Goal: Communication & Community: Connect with others

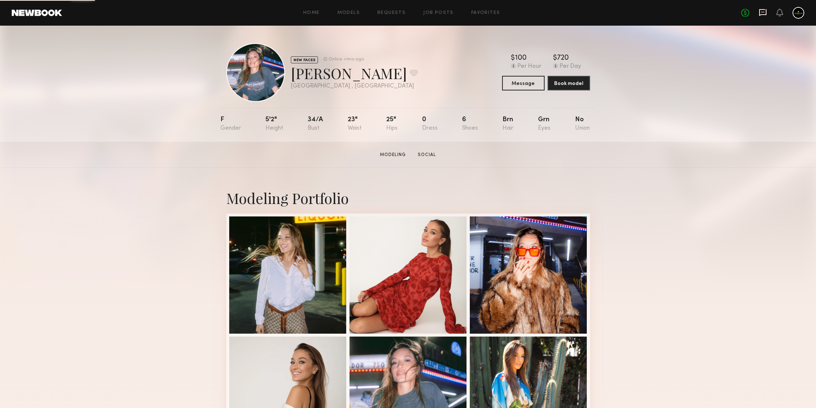
click at [764, 12] on icon at bounding box center [762, 12] width 3 height 1
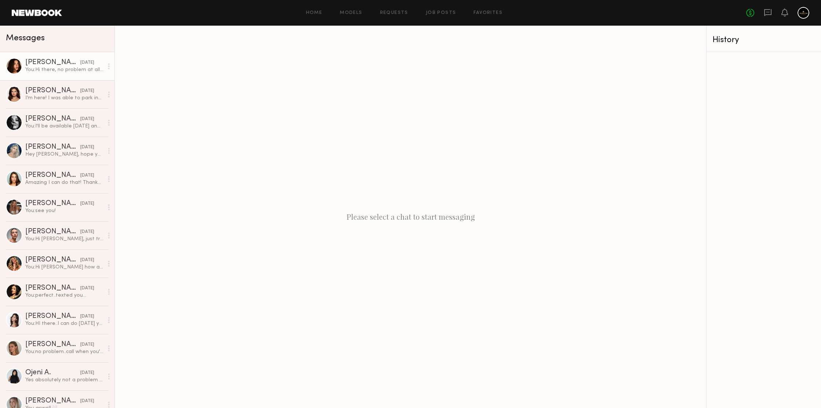
click at [44, 70] on div "You: Hi there, no problem at all. We can schedule it for when you come back, bu…" at bounding box center [64, 69] width 78 height 7
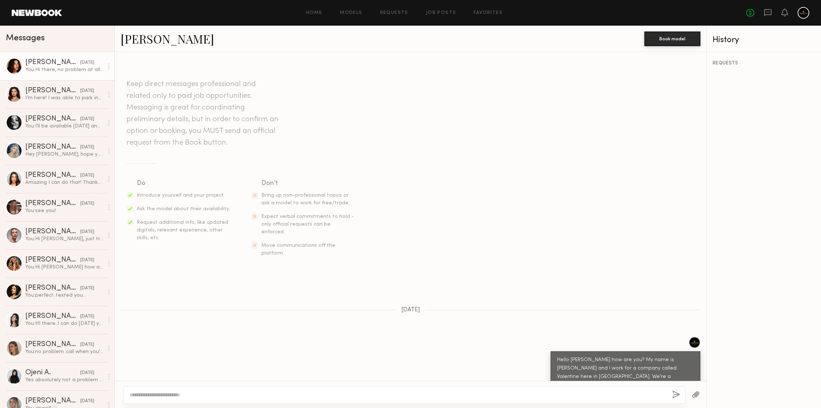
scroll to position [798, 0]
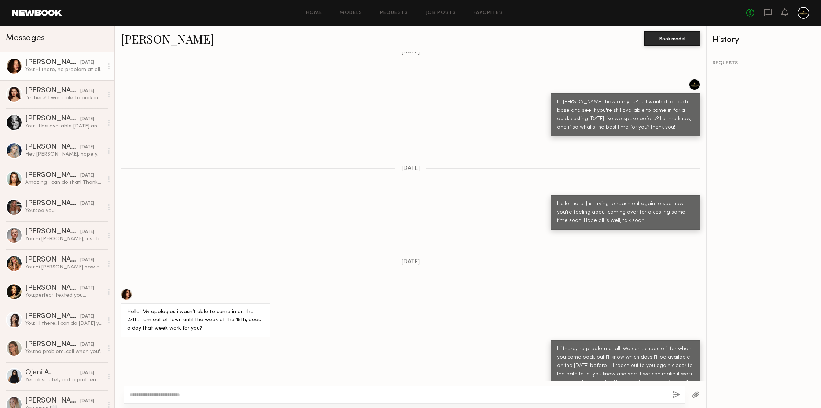
click at [269, 396] on textarea at bounding box center [398, 395] width 537 height 7
type textarea "**********"
click at [677, 393] on button "button" at bounding box center [676, 395] width 8 height 9
